Goal: Transaction & Acquisition: Obtain resource

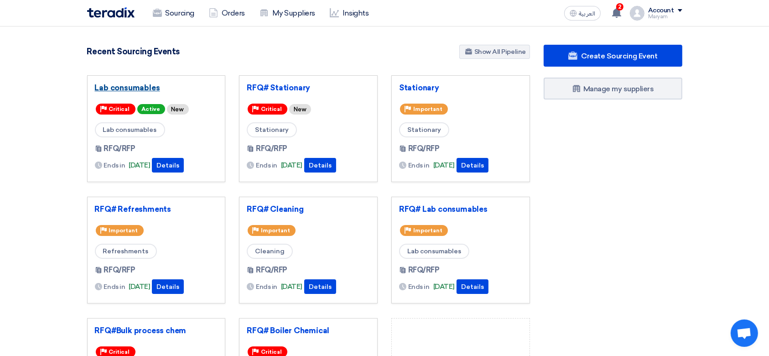
click at [113, 83] on link "Lab consumables" at bounding box center [156, 87] width 123 height 9
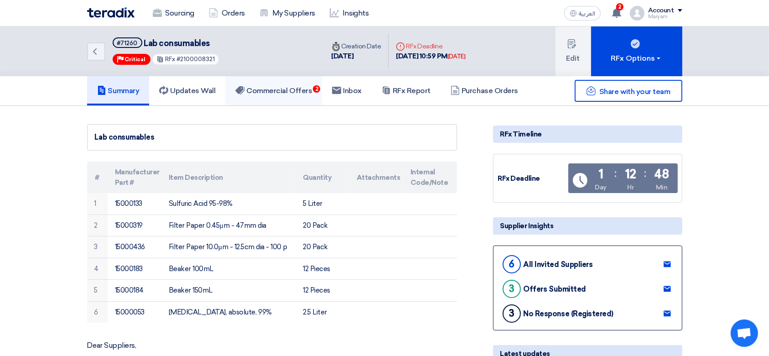
click at [273, 85] on link "Commercial Offers 2" at bounding box center [273, 90] width 97 height 29
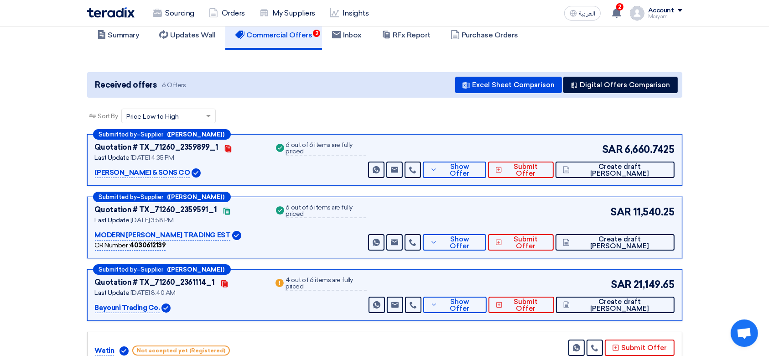
scroll to position [121, 0]
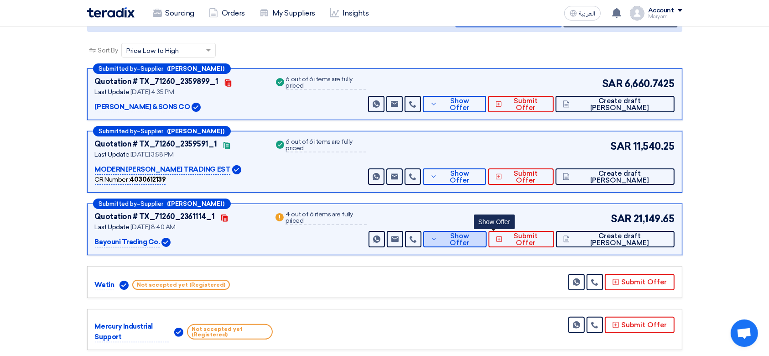
click at [469, 242] on button "Show Offer" at bounding box center [454, 239] width 63 height 16
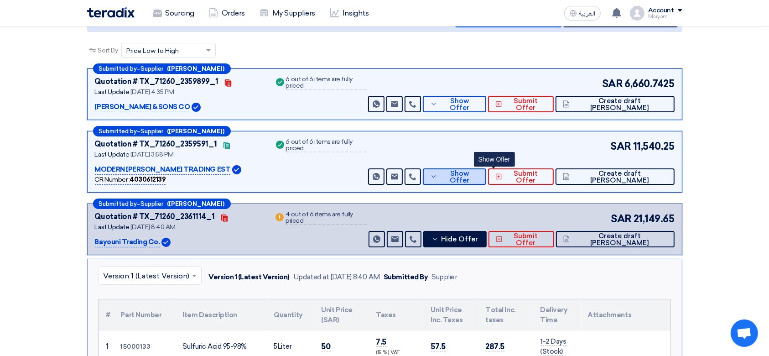
click at [486, 170] on button "Show Offer" at bounding box center [454, 176] width 63 height 16
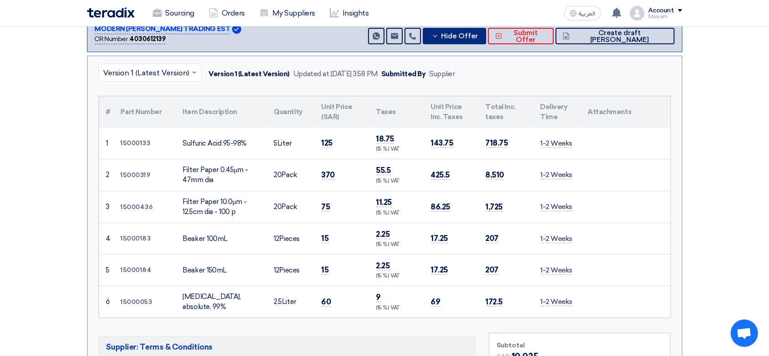
scroll to position [0, 0]
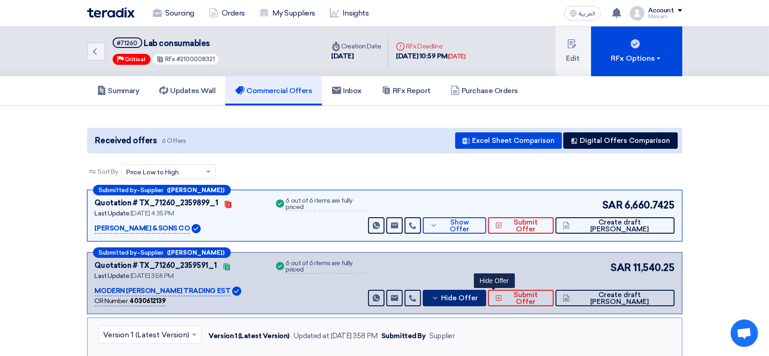
click at [471, 295] on button "Hide Offer" at bounding box center [454, 298] width 63 height 16
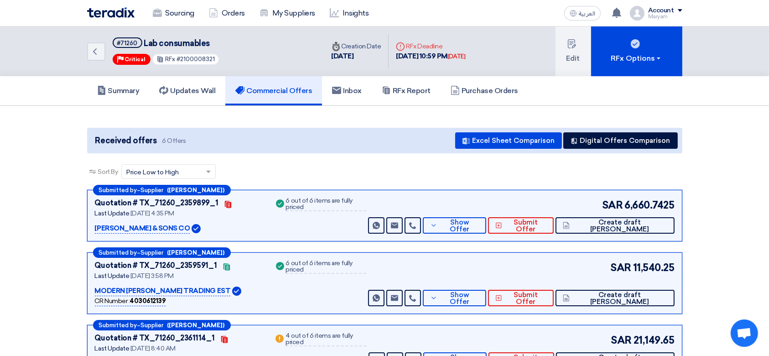
click at [340, 265] on div "6 out of 6 items are fully priced" at bounding box center [326, 267] width 81 height 14
click at [313, 200] on div "6 out of 6 items are fully priced" at bounding box center [326, 205] width 81 height 14
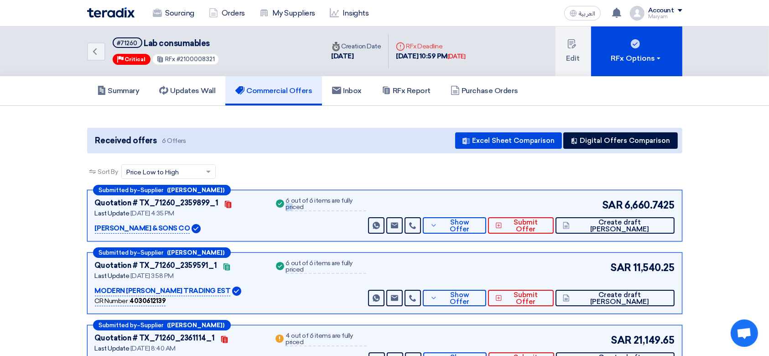
click at [313, 200] on div "6 out of 6 items are fully priced" at bounding box center [326, 205] width 81 height 14
click at [310, 220] on div "Success 6 out of 6 items are fully priced" at bounding box center [320, 216] width 93 height 36
click at [329, 203] on div "6 out of 6 items are fully priced" at bounding box center [326, 205] width 81 height 14
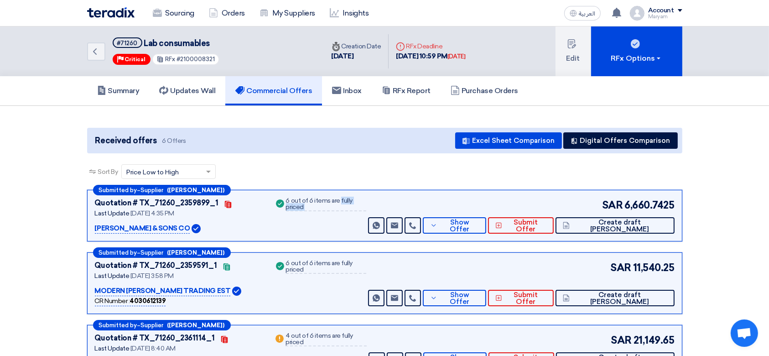
click at [329, 224] on div "Success 6 out of 6 items are fully priced" at bounding box center [320, 216] width 93 height 36
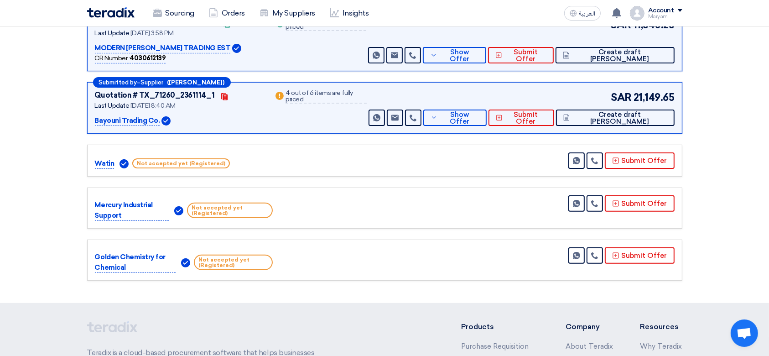
scroll to position [243, 0]
click at [312, 96] on div "4 out of 6 items are fully priced" at bounding box center [326, 96] width 81 height 14
click at [314, 111] on div "Warn 4 out of 6 items are fully priced" at bounding box center [320, 107] width 93 height 36
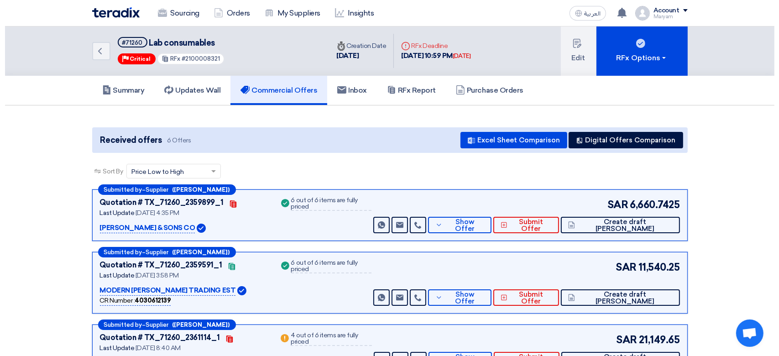
scroll to position [0, 0]
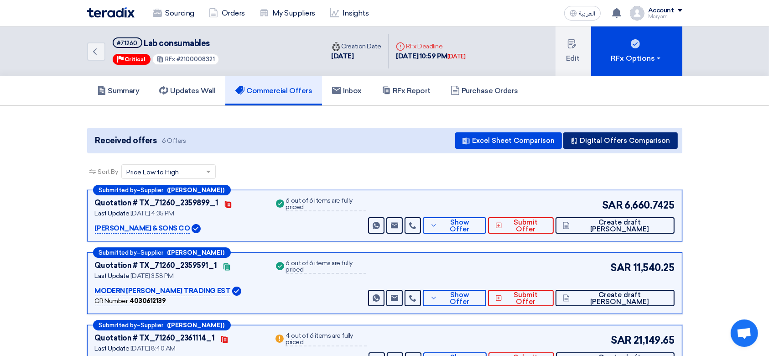
click at [624, 141] on button "Digital Offers Comparison" at bounding box center [621, 140] width 115 height 16
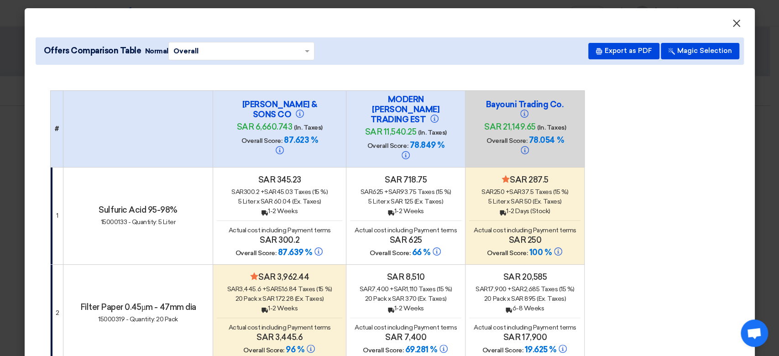
click at [732, 26] on span "×" at bounding box center [736, 25] width 9 height 18
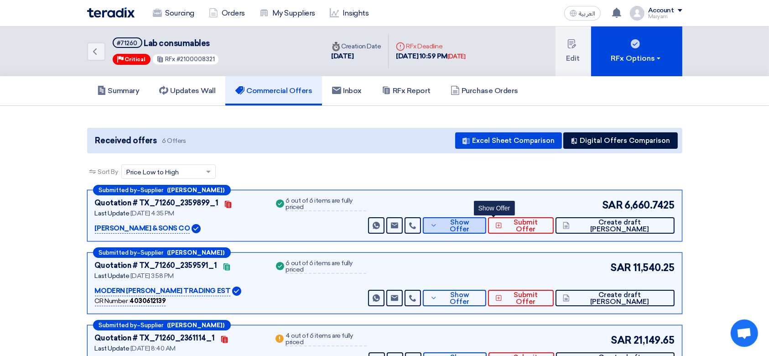
click at [479, 224] on span "Show Offer" at bounding box center [459, 226] width 39 height 14
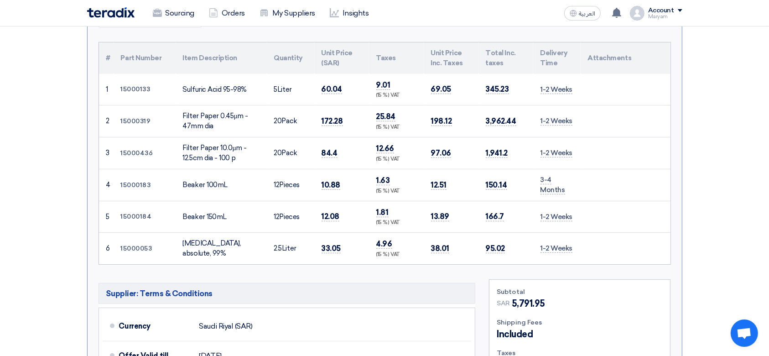
scroll to position [486, 0]
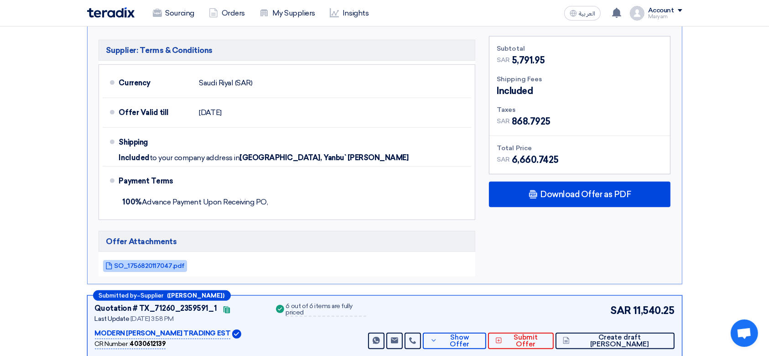
click at [173, 262] on span "SO_1756820117047.pdf" at bounding box center [150, 265] width 70 height 7
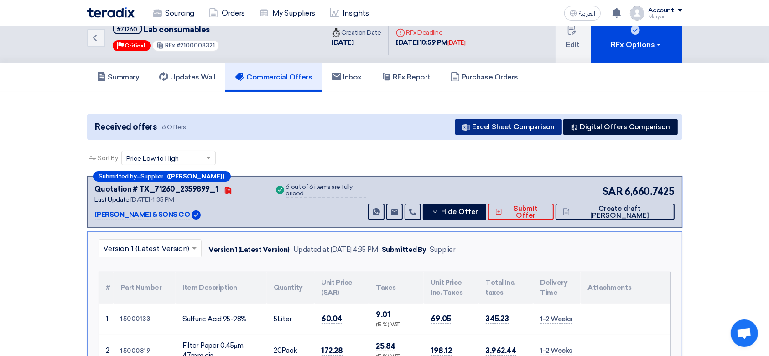
scroll to position [0, 0]
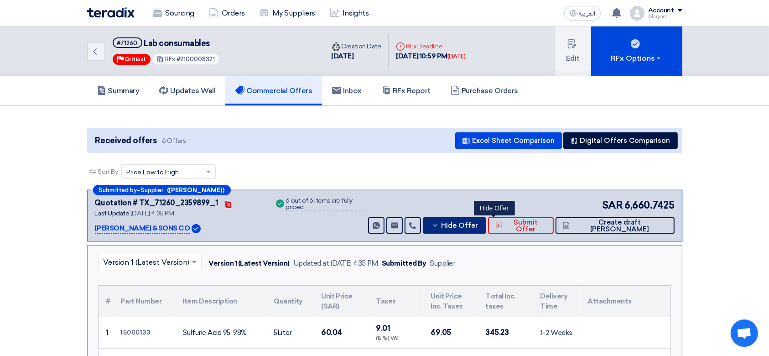
click at [478, 222] on span "Hide Offer" at bounding box center [459, 225] width 37 height 7
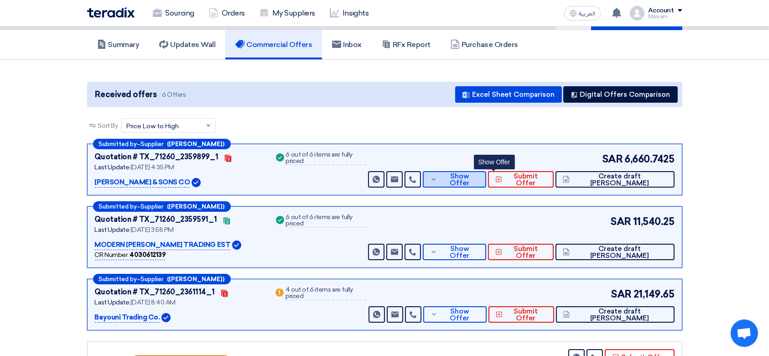
scroll to position [61, 0]
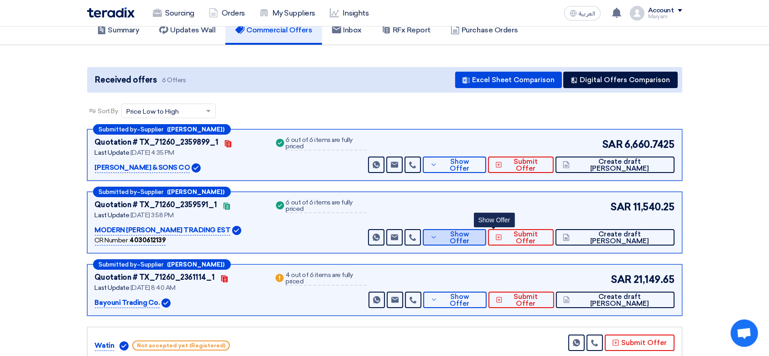
click at [438, 235] on icon at bounding box center [433, 237] width 7 height 7
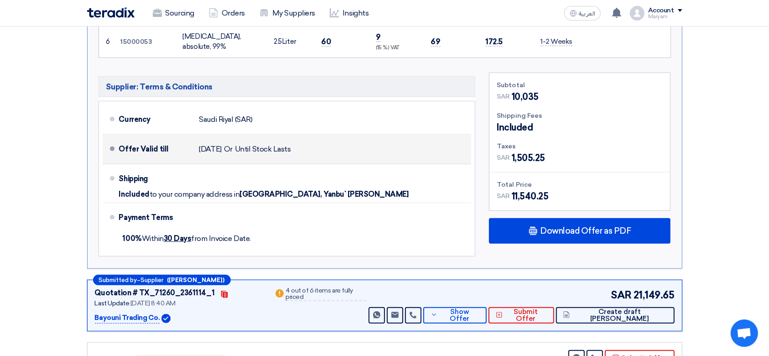
scroll to position [548, 0]
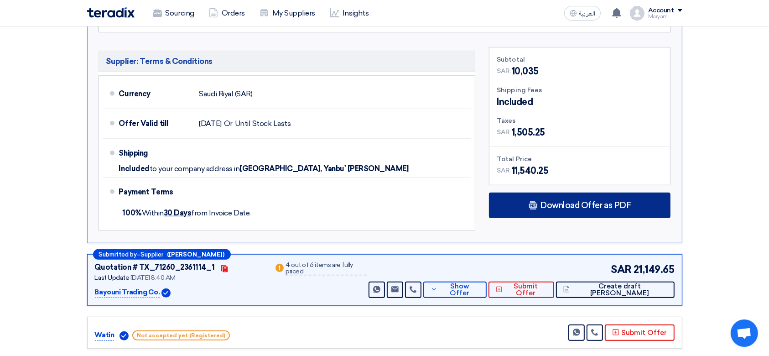
click at [505, 199] on div "Download Offer as PDF" at bounding box center [580, 206] width 182 height 26
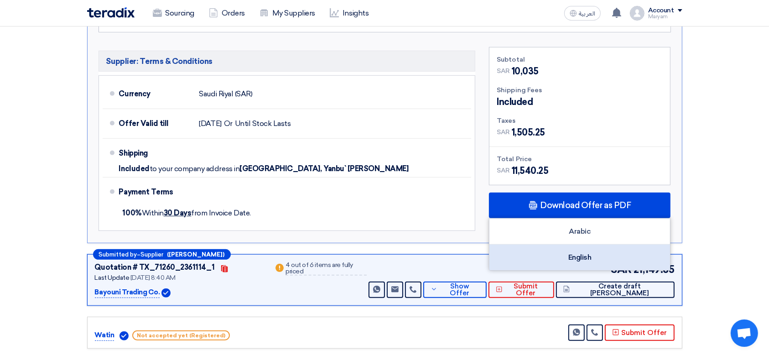
click at [518, 250] on div "English" at bounding box center [580, 258] width 181 height 26
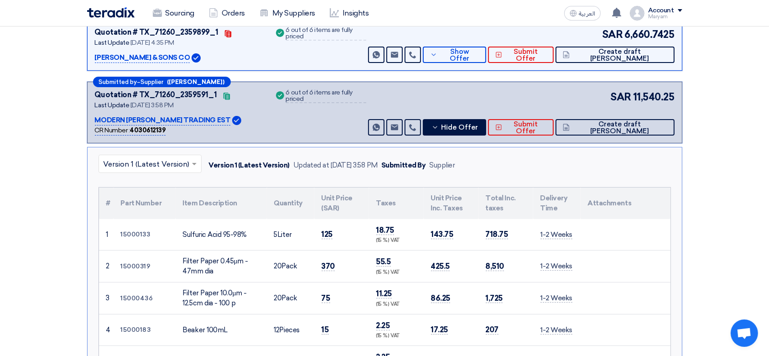
scroll to position [0, 0]
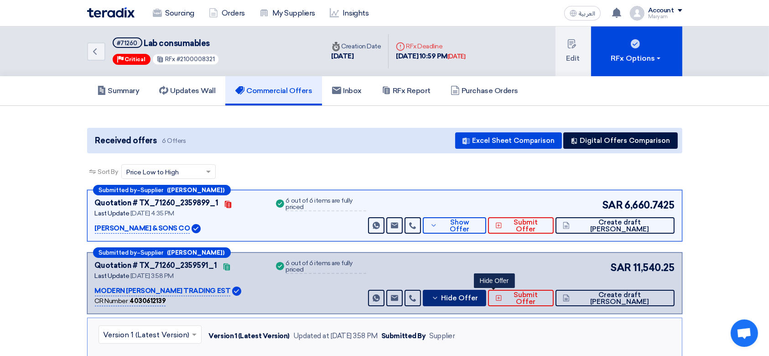
click at [480, 292] on button "Hide Offer" at bounding box center [454, 298] width 63 height 16
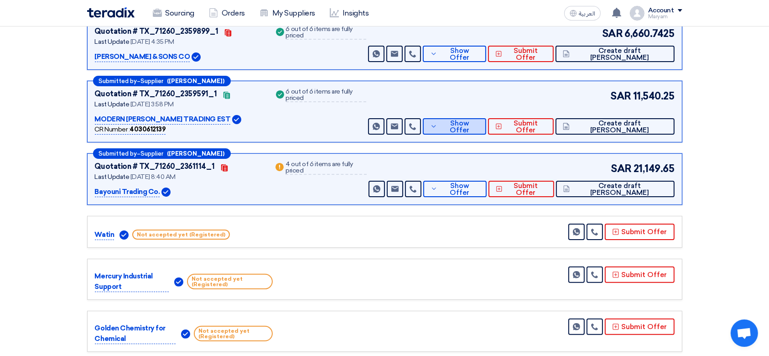
scroll to position [183, 0]
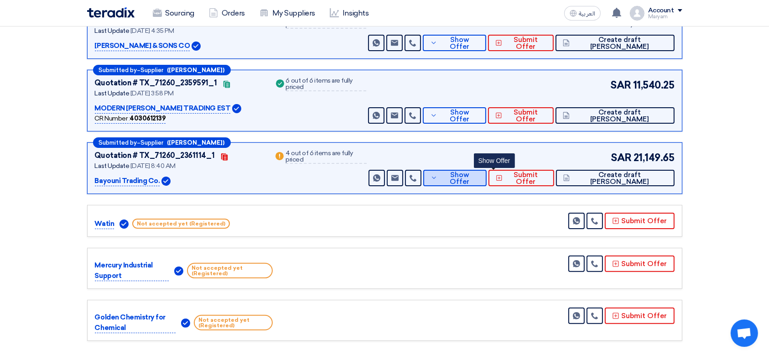
click at [479, 179] on span "Show Offer" at bounding box center [459, 179] width 39 height 14
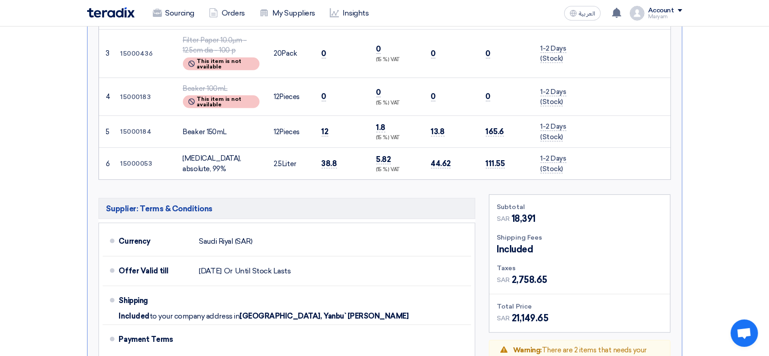
scroll to position [669, 0]
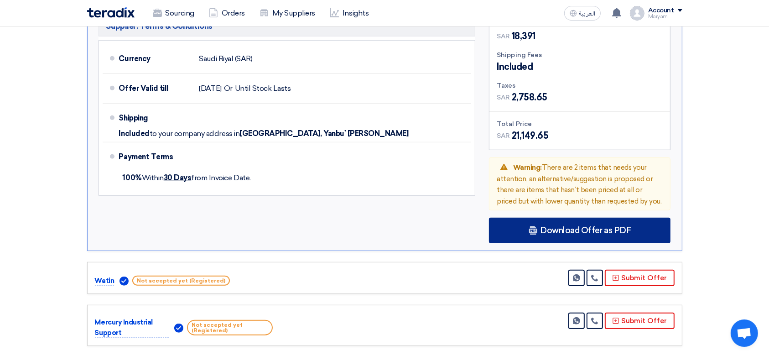
click at [581, 227] on span "Download Offer as PDF" at bounding box center [585, 230] width 91 height 8
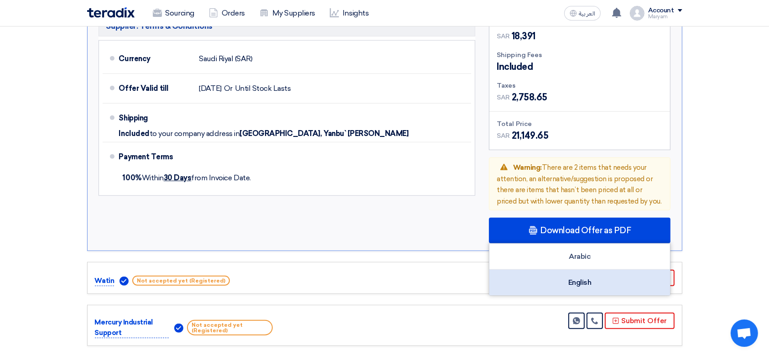
click at [555, 286] on div "English" at bounding box center [580, 283] width 181 height 26
